Goal: Transaction & Acquisition: Purchase product/service

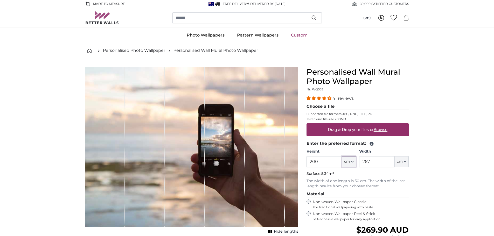
click at [352, 162] on icon "button" at bounding box center [352, 161] width 2 height 1
click at [347, 175] on link "Centimeter (cm)" at bounding box center [349, 175] width 46 height 9
drag, startPoint x: 321, startPoint y: 162, endPoint x: 306, endPoint y: 161, distance: 14.5
click at [306, 161] on input "200" at bounding box center [324, 161] width 36 height 11
click at [350, 163] on span "cm" at bounding box center [347, 161] width 6 height 5
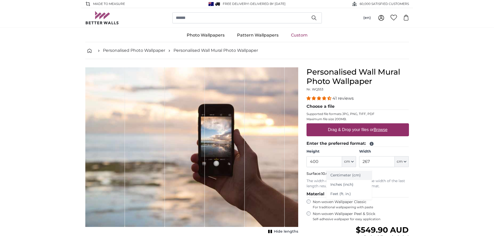
click at [349, 175] on link "Centimeter (cm)" at bounding box center [349, 175] width 46 height 9
click at [327, 162] on input "200" at bounding box center [324, 161] width 36 height 11
type input "2"
type input "400"
click at [373, 161] on input "267" at bounding box center [377, 161] width 36 height 11
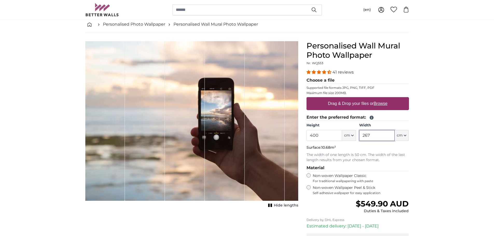
scroll to position [26, 0]
type input "2"
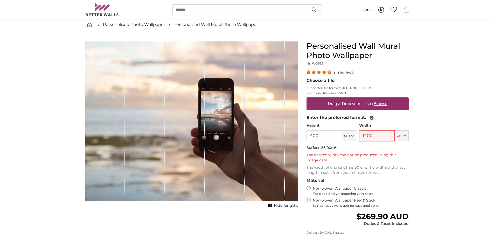
type input "1400"
